Goal: Check status: Check status

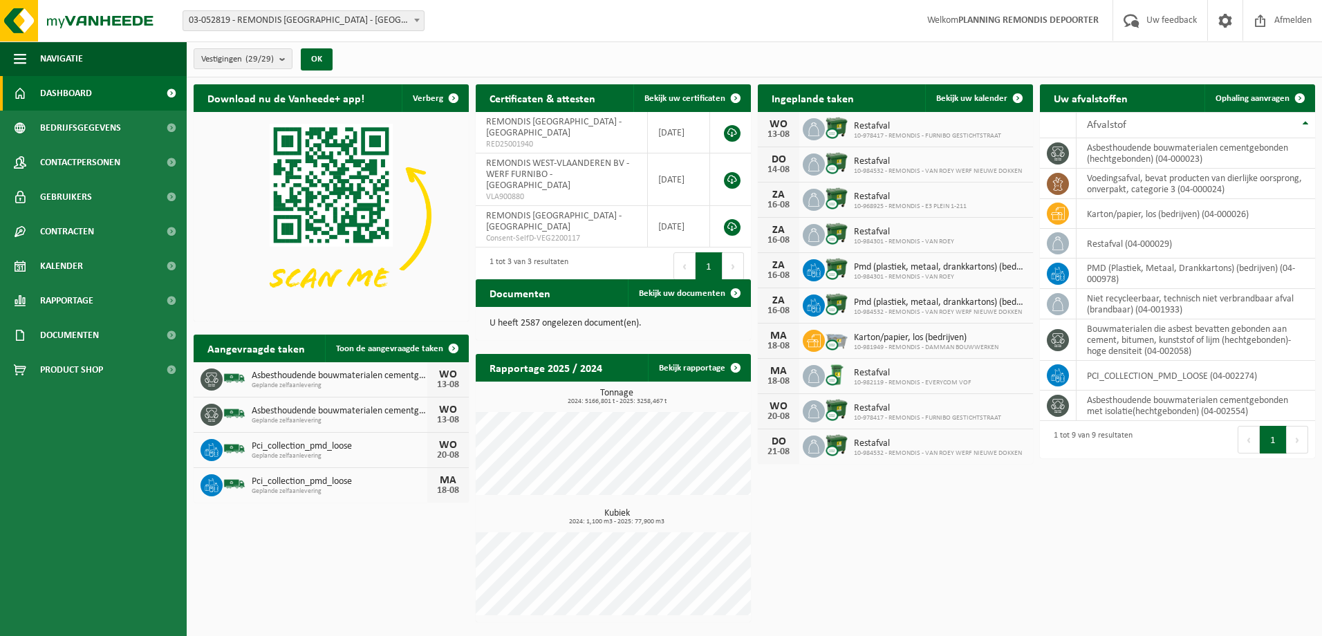
drag, startPoint x: 89, startPoint y: 339, endPoint x: 89, endPoint y: 365, distance: 25.6
click at [89, 339] on span "Documenten" at bounding box center [69, 335] width 59 height 35
click at [89, 398] on span "Documenten" at bounding box center [67, 399] width 51 height 26
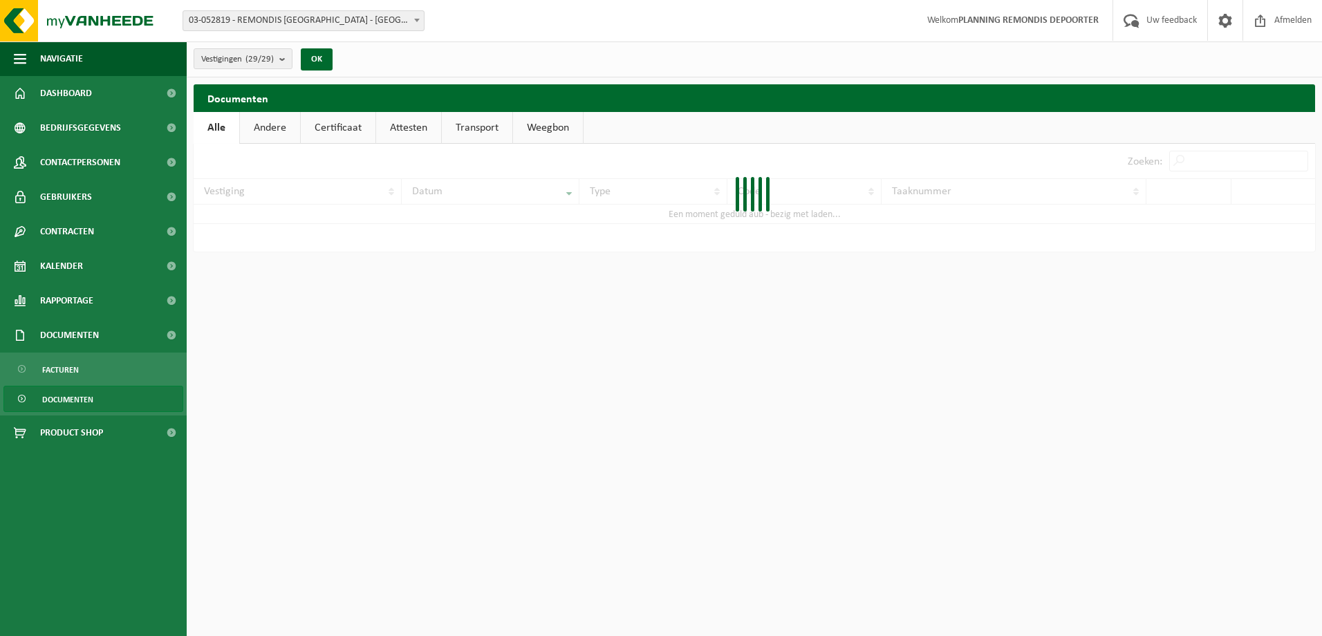
click at [1224, 163] on div at bounding box center [754, 198] width 1121 height 108
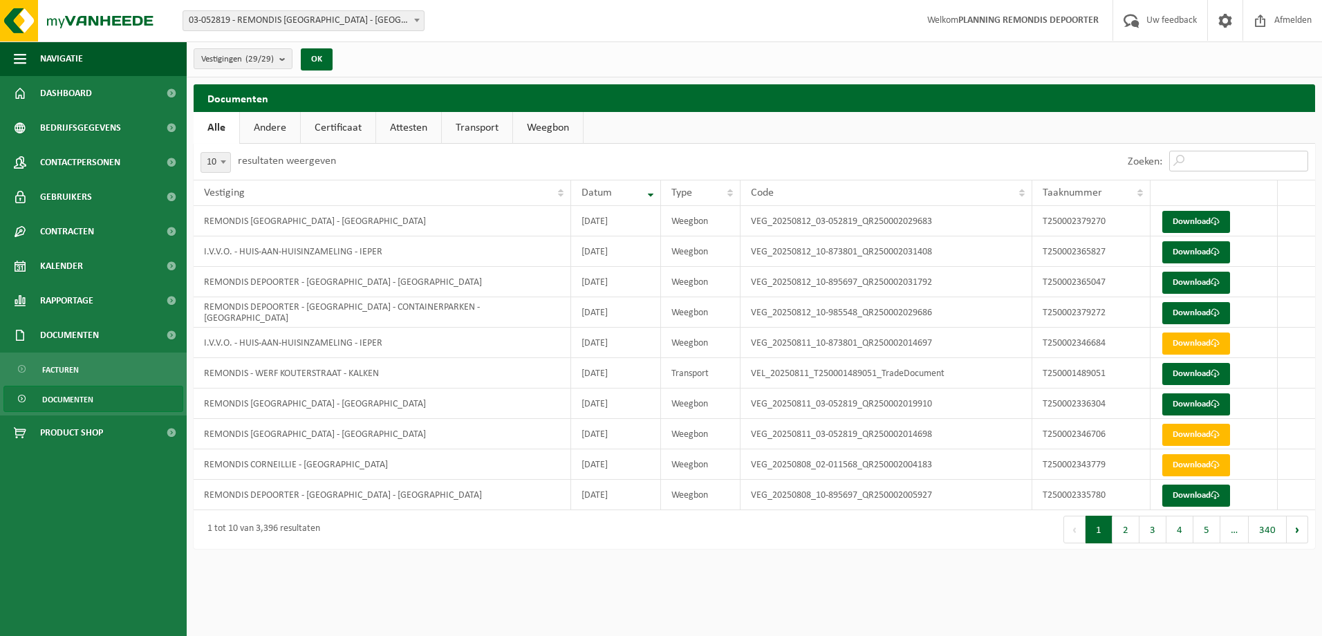
click at [1224, 163] on input "Zoeken:" at bounding box center [1238, 161] width 139 height 21
paste input "T250002367646"
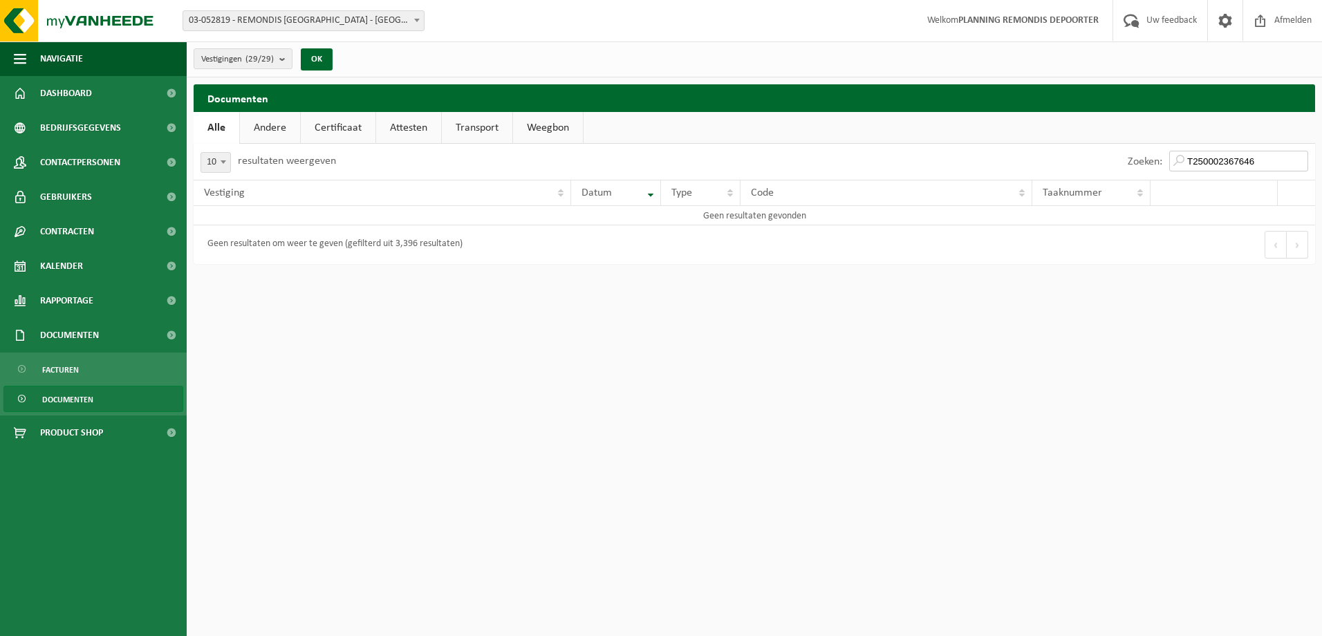
type input "T250002367646"
